Goal: Transaction & Acquisition: Purchase product/service

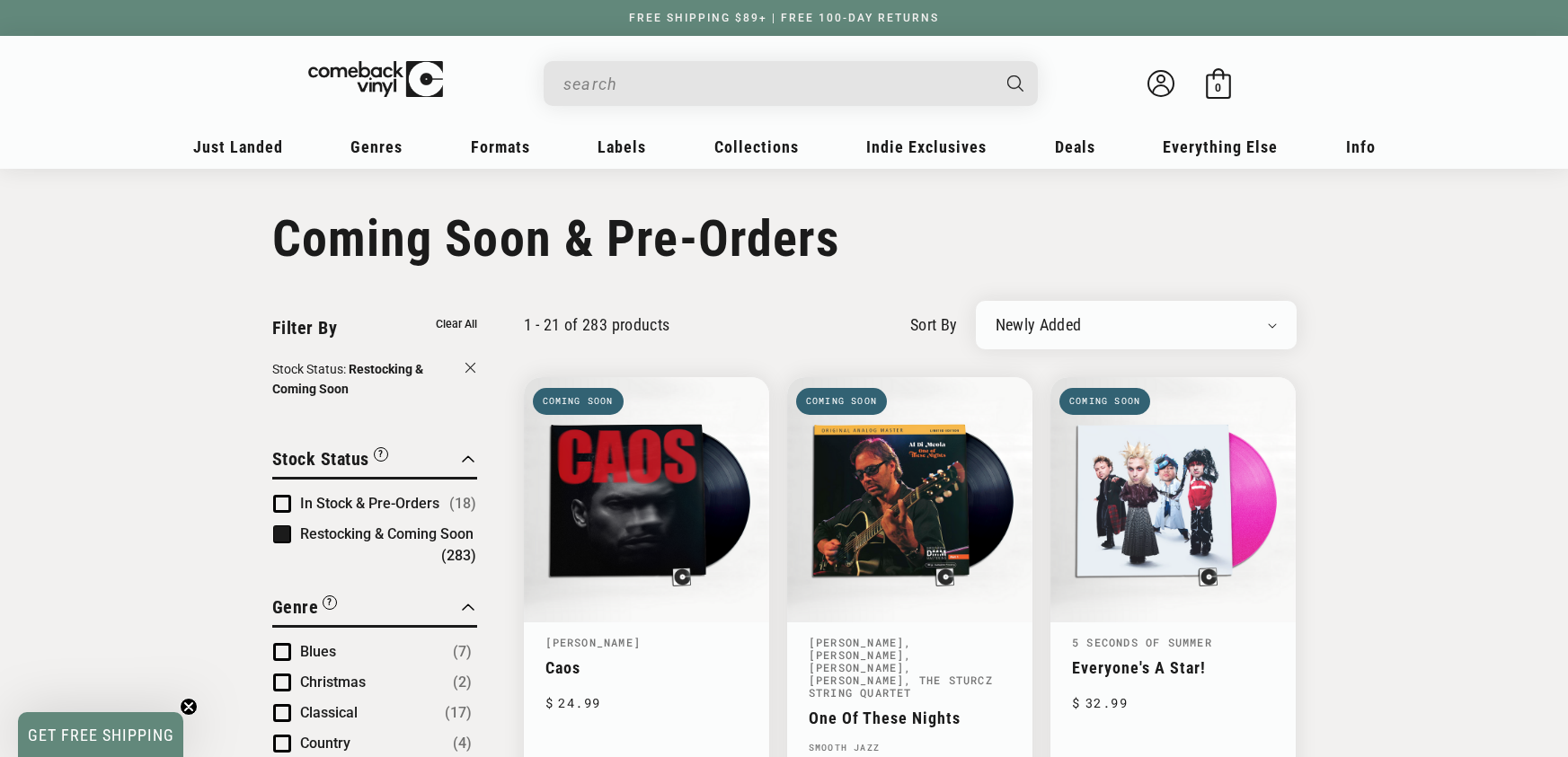
click at [673, 88] on input "When autocomplete results are available use up and down arrows to review and en…" at bounding box center [775, 84] width 426 height 36
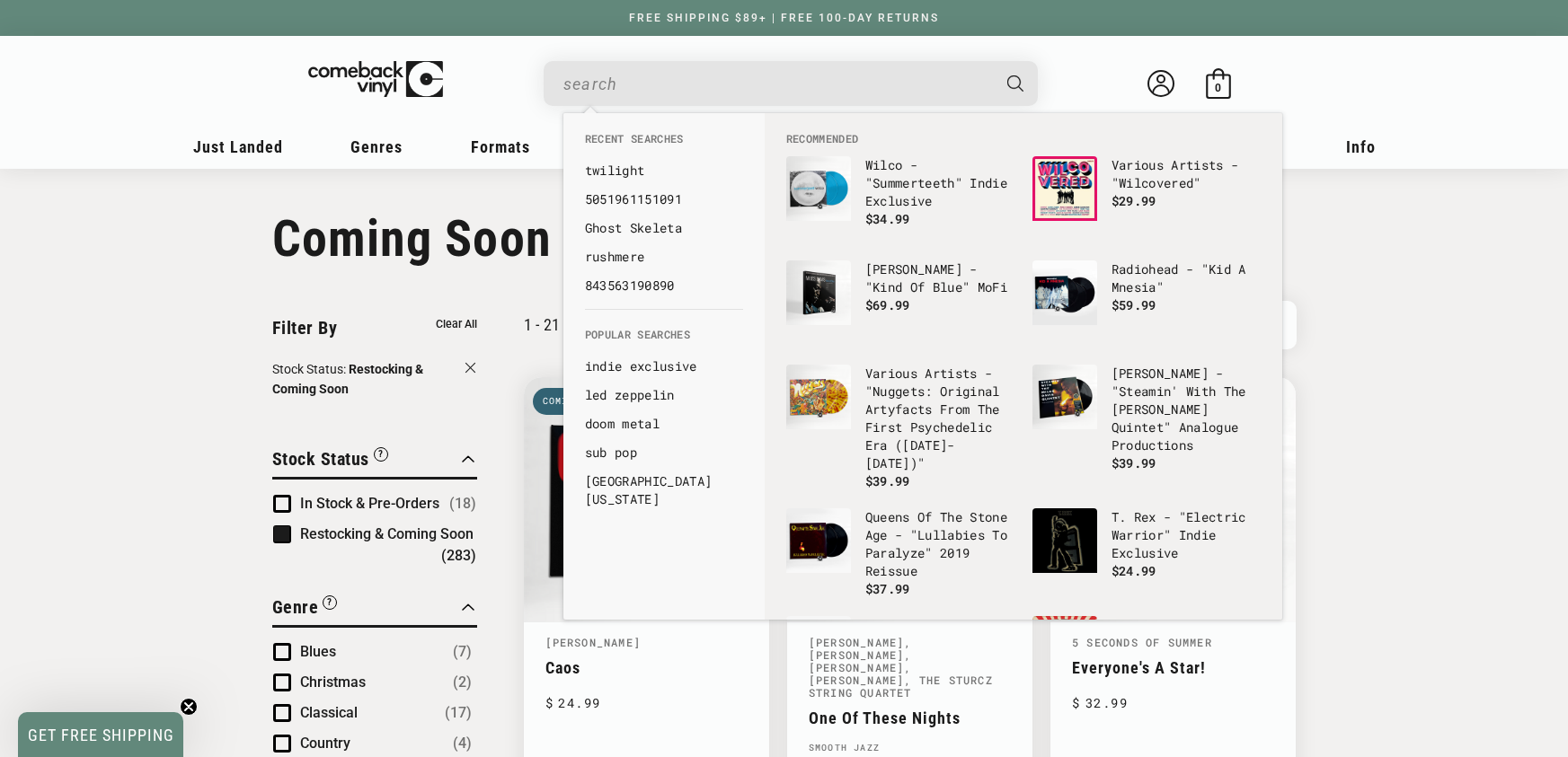
type input "v"
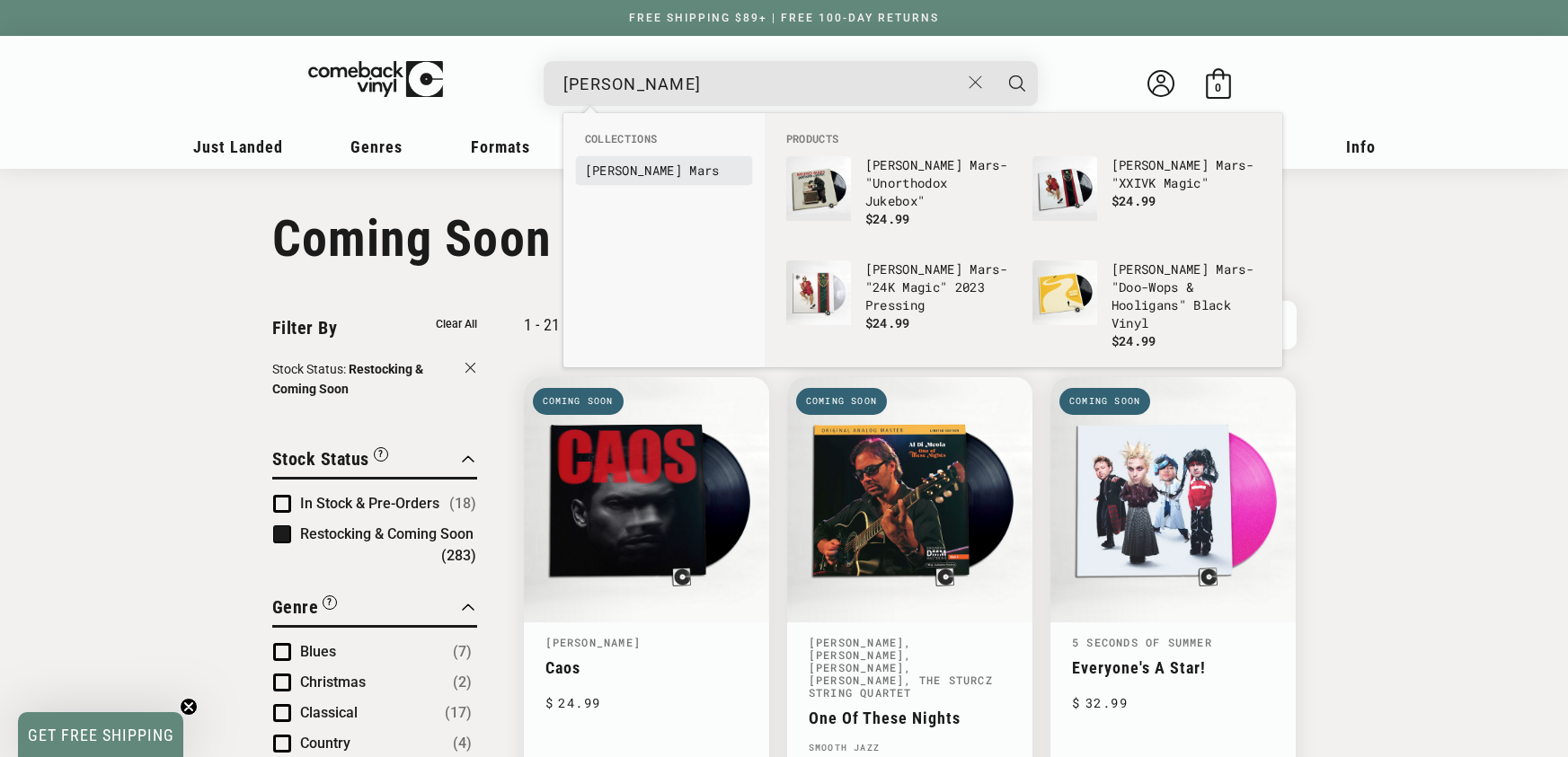
type input "bruno mars"
click at [629, 170] on link "Bruno Mars" at bounding box center [663, 170] width 158 height 18
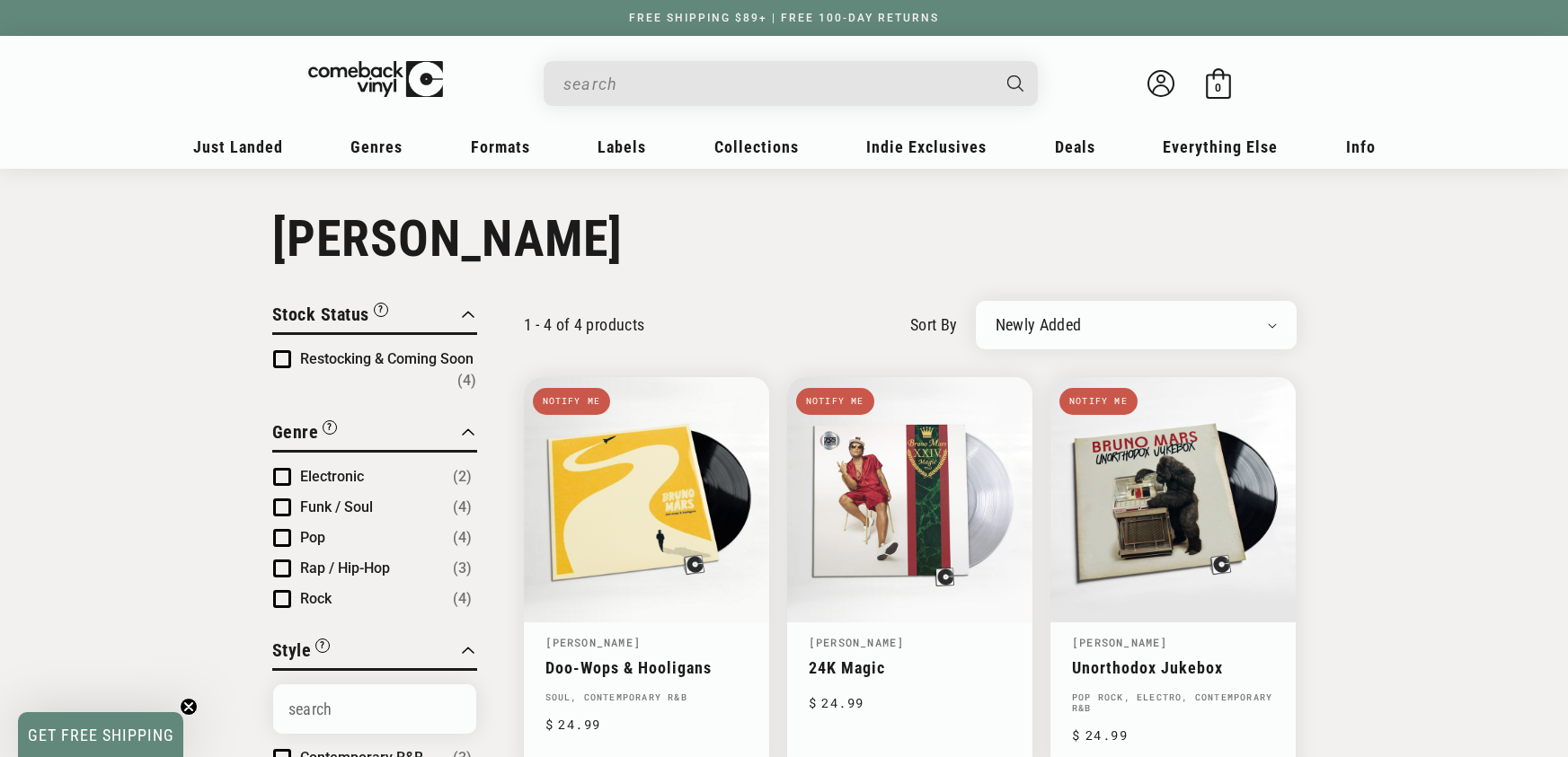
click at [663, 93] on input "Search" at bounding box center [775, 84] width 426 height 36
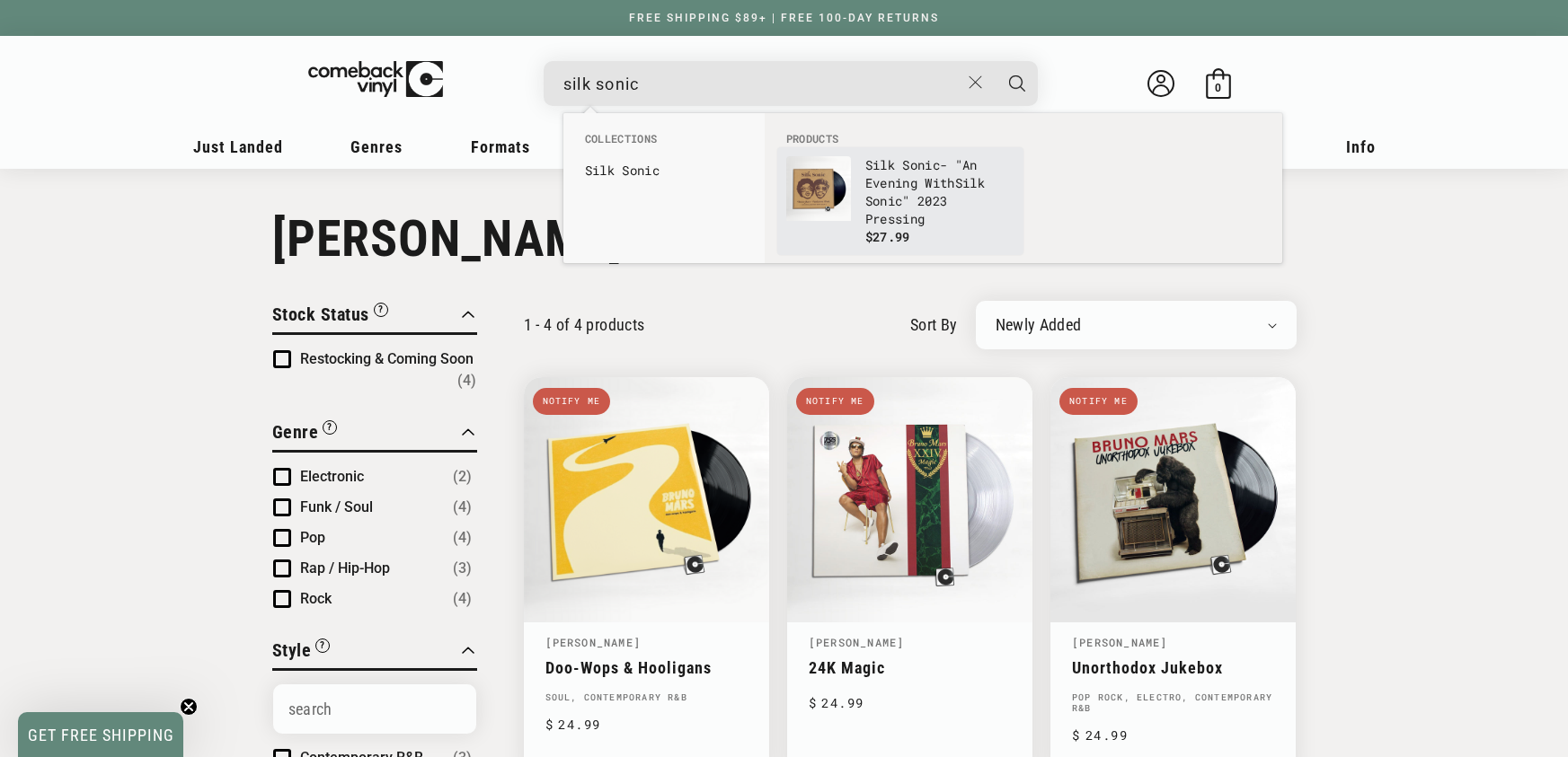
type input "silk sonic"
click at [869, 192] on b "Sonic" at bounding box center [884, 201] width 37 height 17
